Goal: Task Accomplishment & Management: Manage account settings

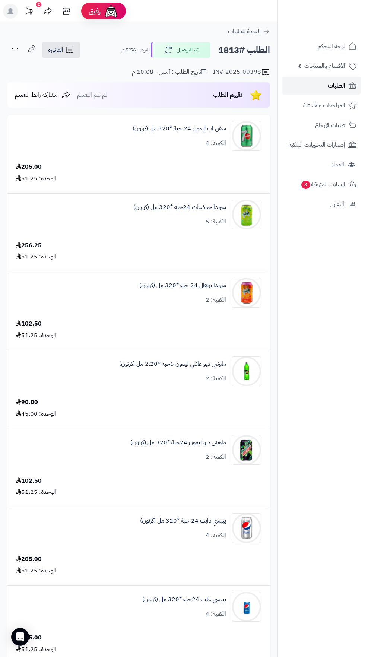
click at [344, 89] on span "الطلبات" at bounding box center [336, 85] width 17 height 10
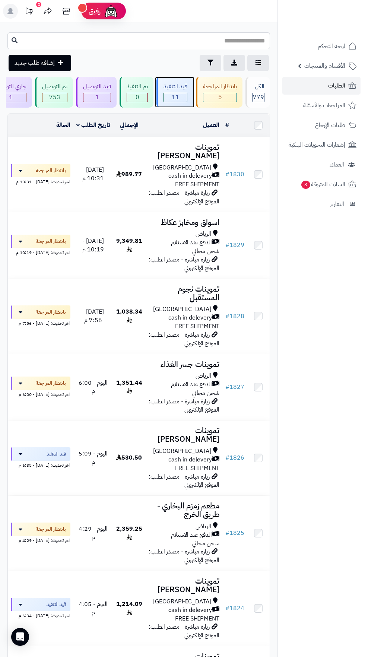
click at [176, 97] on span "11" at bounding box center [175, 97] width 23 height 9
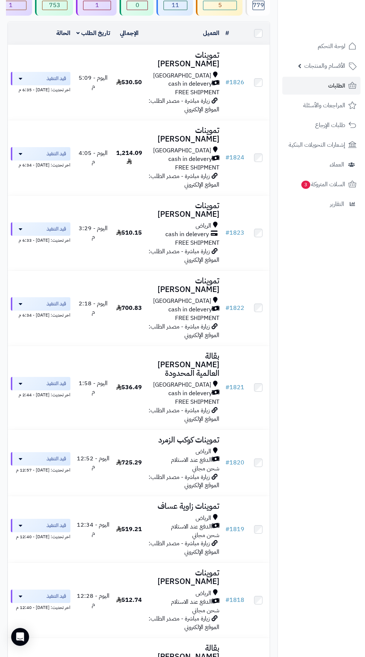
scroll to position [93, 0]
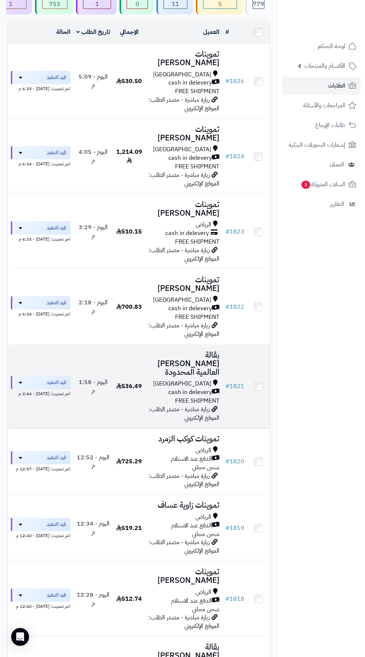
click at [182, 388] on span "cash in delevery" at bounding box center [190, 392] width 44 height 9
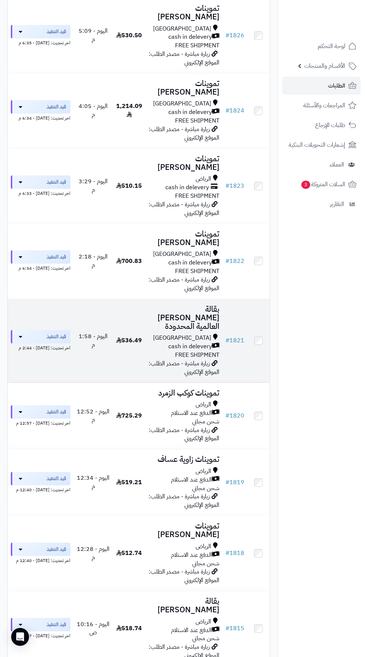
scroll to position [0, 0]
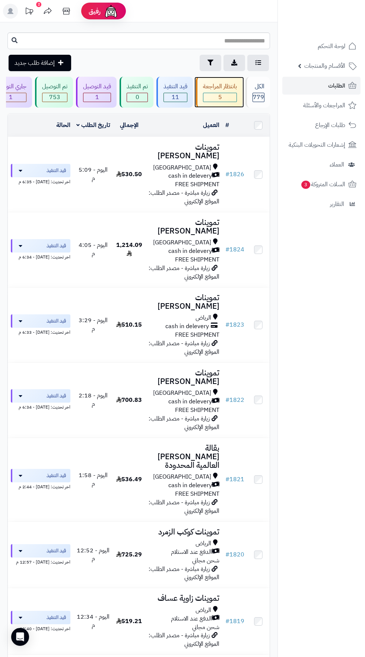
click at [220, 96] on span "5" at bounding box center [219, 97] width 33 height 9
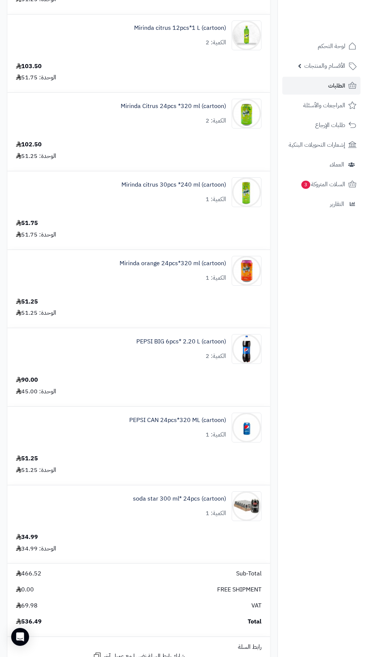
scroll to position [154, 0]
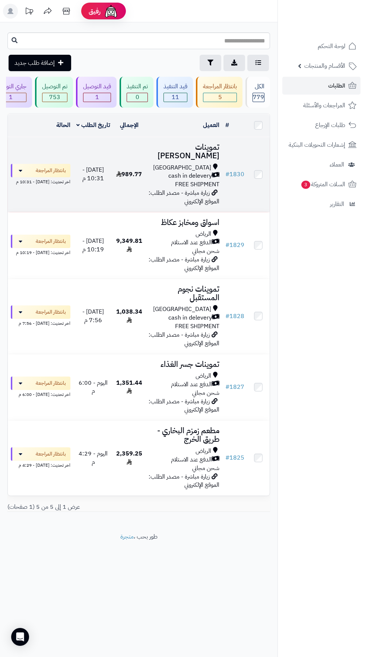
click at [166, 157] on h3 "تموينات [PERSON_NAME]" at bounding box center [183, 151] width 71 height 17
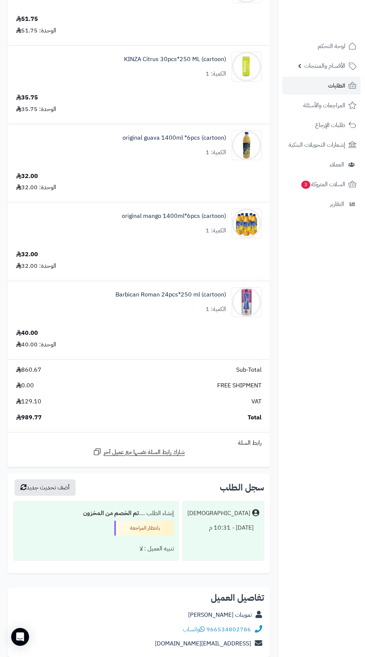
scroll to position [740, 0]
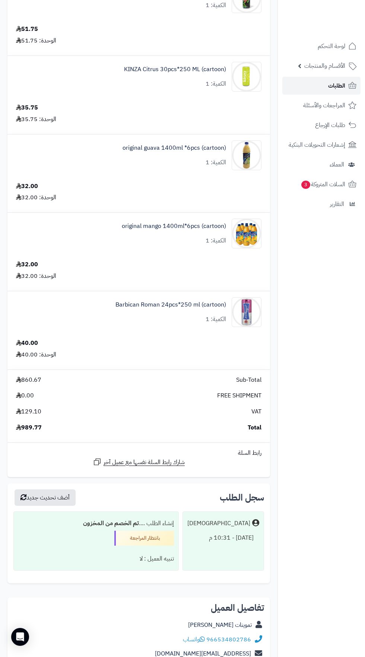
click at [341, 85] on span "الطلبات" at bounding box center [336, 85] width 17 height 10
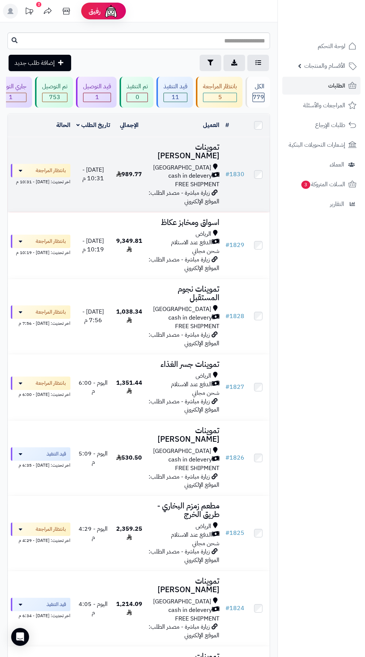
click at [200, 185] on span "FREE SHIPMENT" at bounding box center [197, 184] width 44 height 9
